Goal: Transaction & Acquisition: Purchase product/service

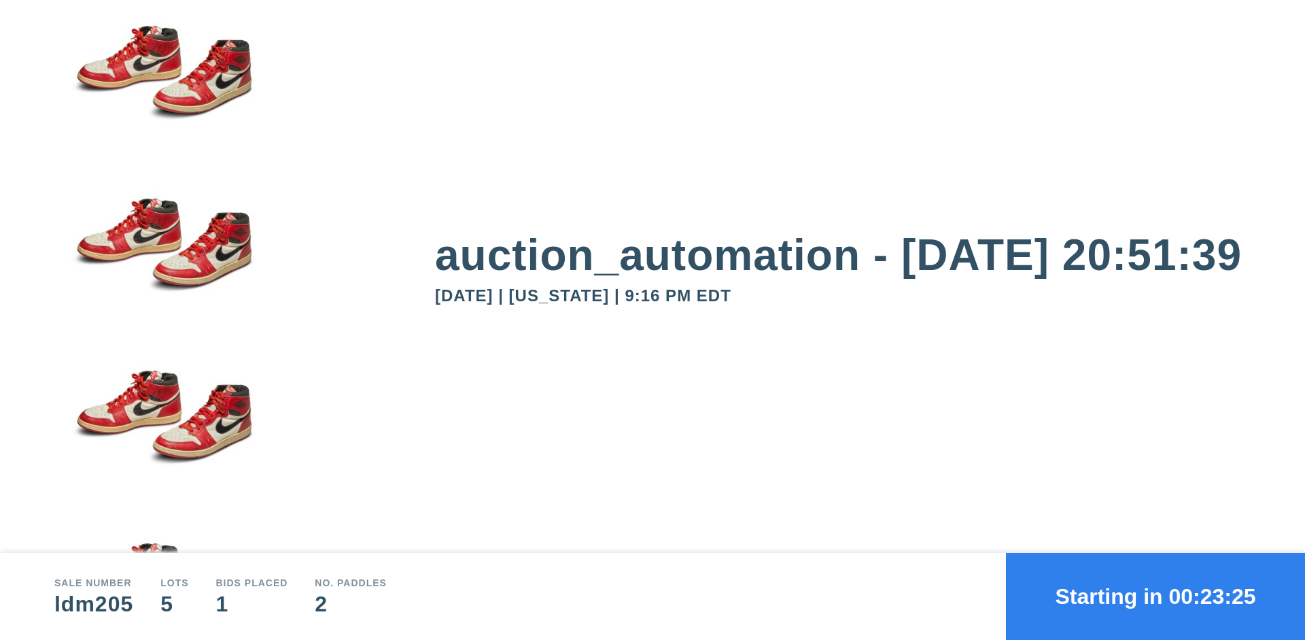
click at [1156, 596] on button "Starting in 00:23:25" at bounding box center [1155, 596] width 299 height 87
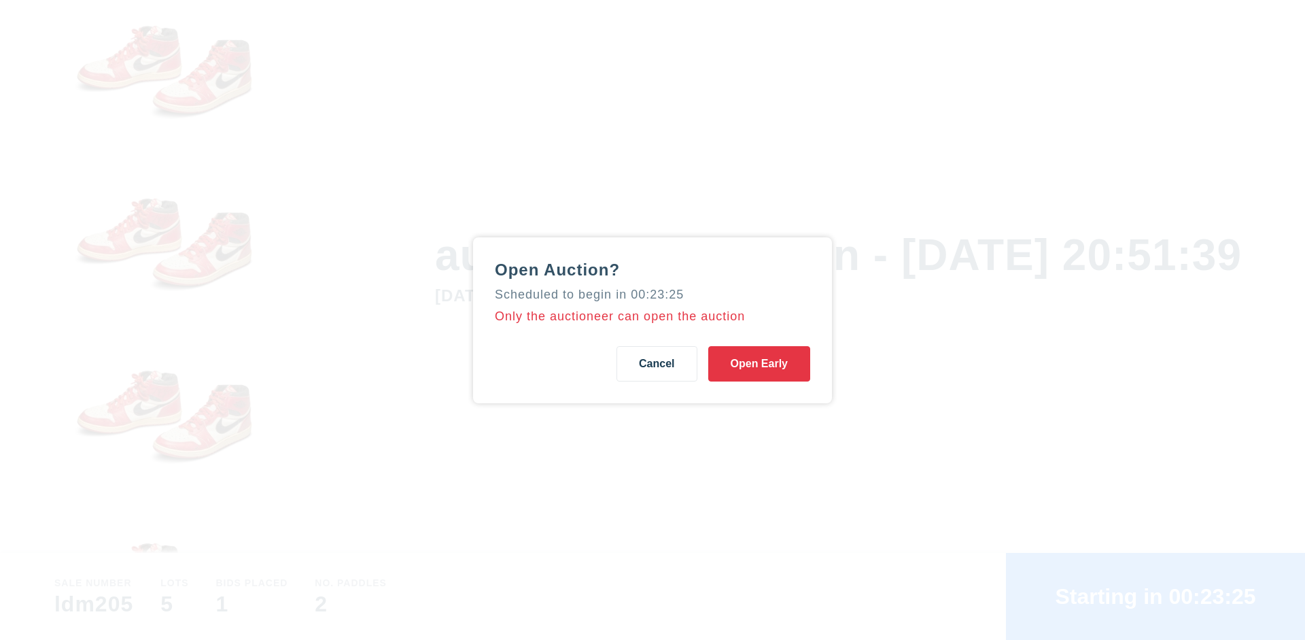
click at [759, 363] on button "Open Early" at bounding box center [759, 363] width 102 height 35
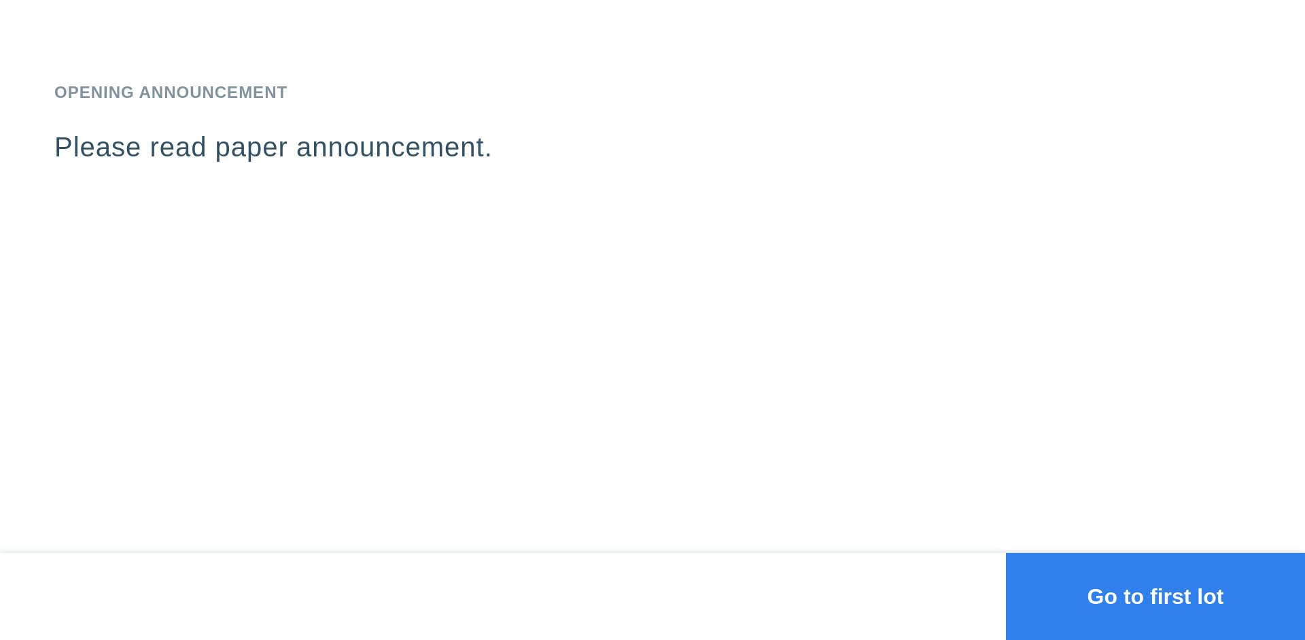
click at [1156, 596] on button "Go to first lot" at bounding box center [1155, 596] width 299 height 87
